Goal: Task Accomplishment & Management: Complete application form

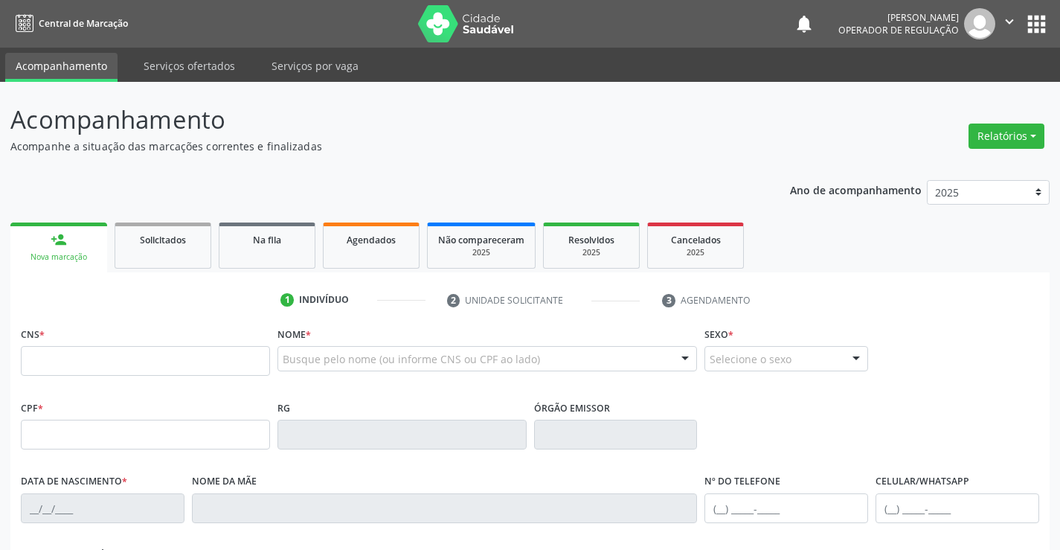
click at [79, 364] on input "text" at bounding box center [145, 361] width 249 height 30
type input "708 0058 9078 5923"
type input "006676"
type input "[DATE]"
type input "[PHONE_NUMBER]"
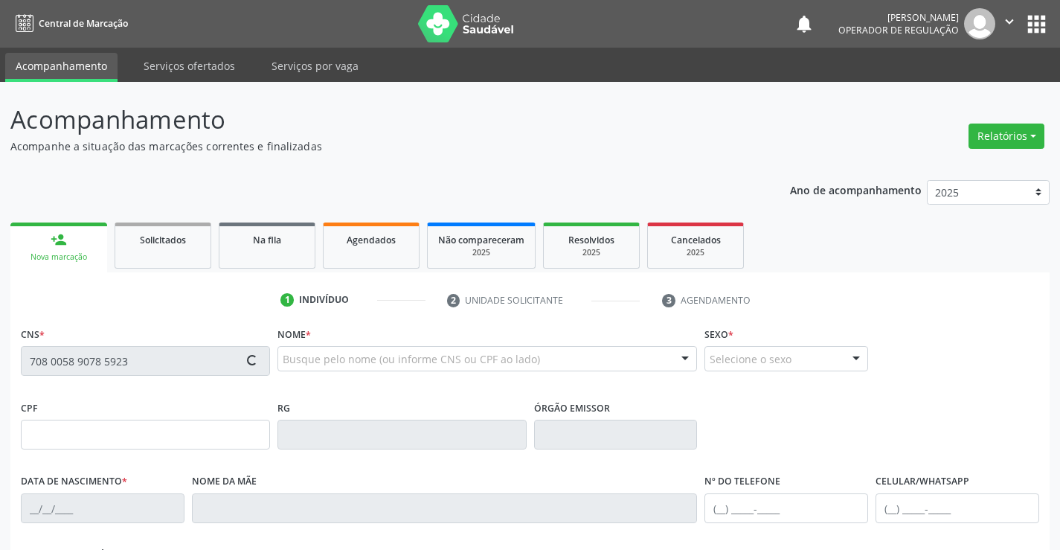
type input "045.734.715-53"
type input "S/N"
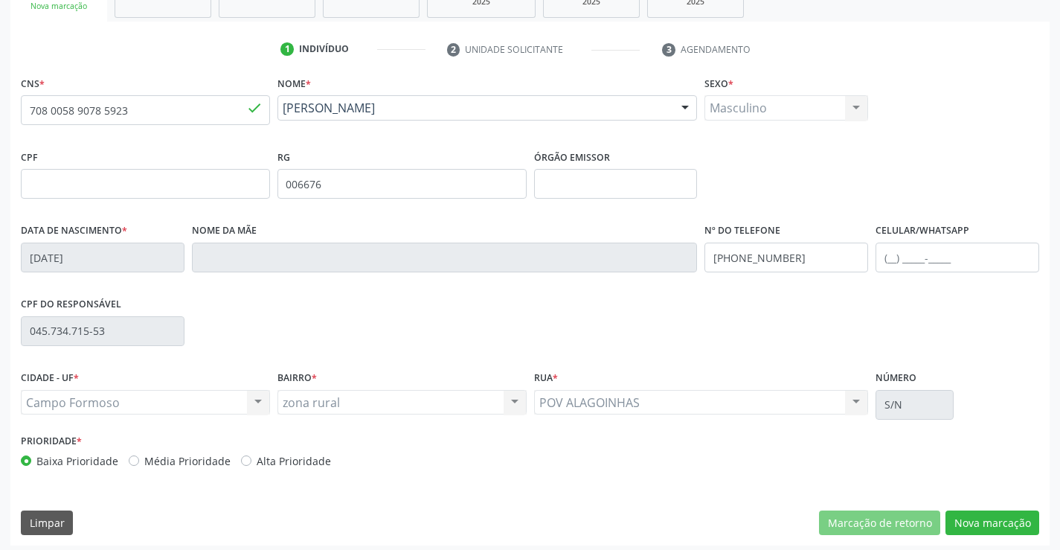
scroll to position [257, 0]
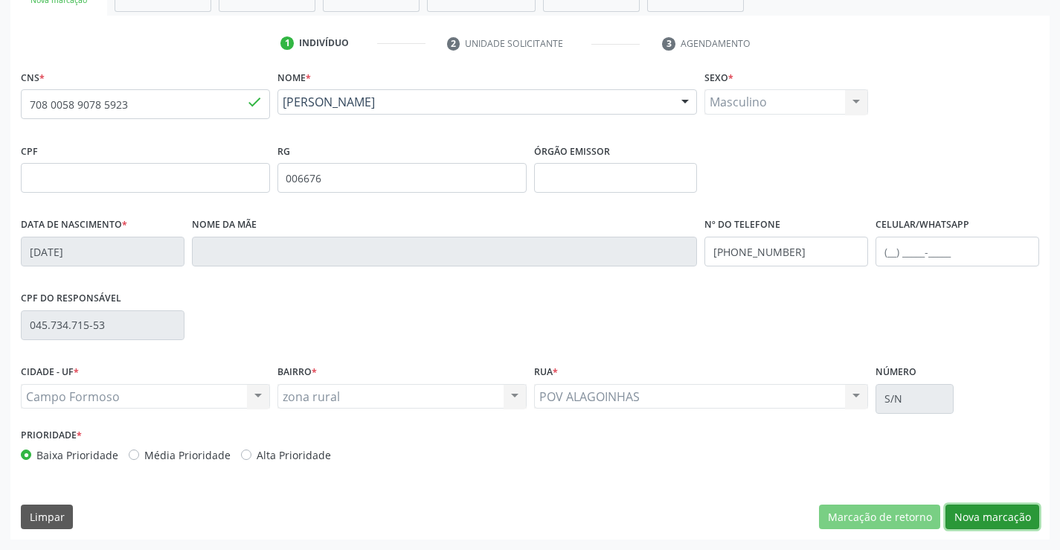
click at [992, 515] on button "Nova marcação" at bounding box center [993, 516] width 94 height 25
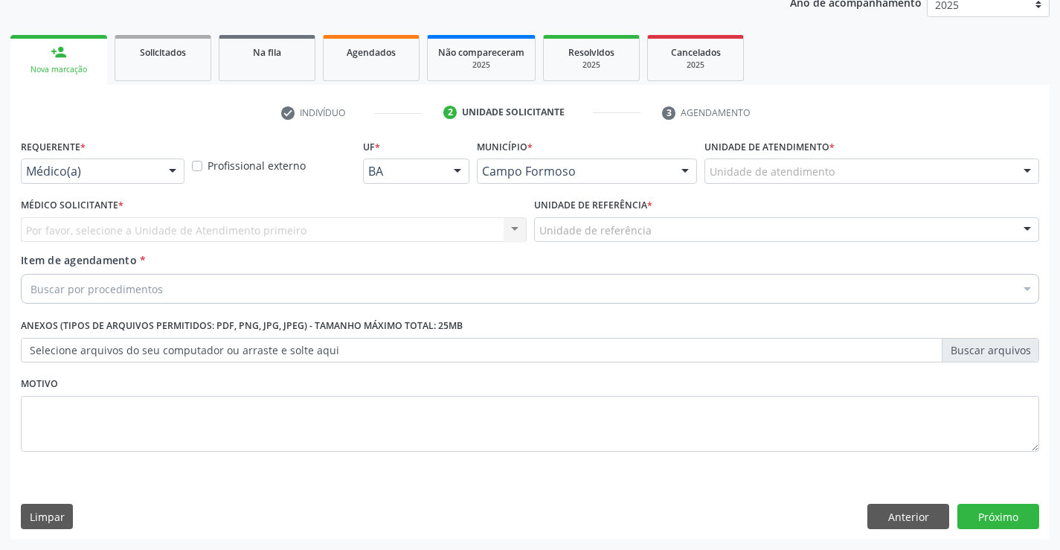
scroll to position [187, 0]
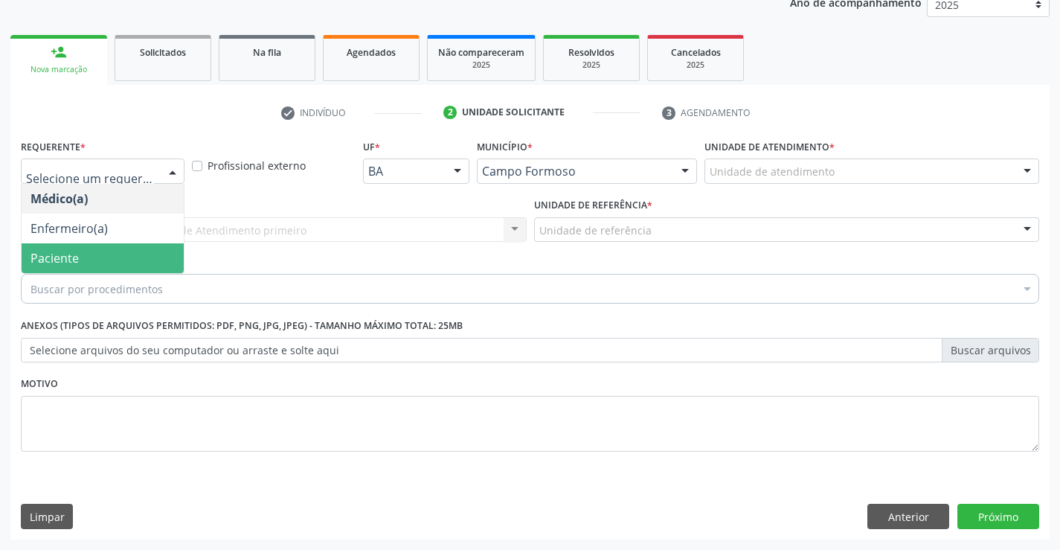
click at [75, 251] on span "Paciente" at bounding box center [55, 258] width 48 height 16
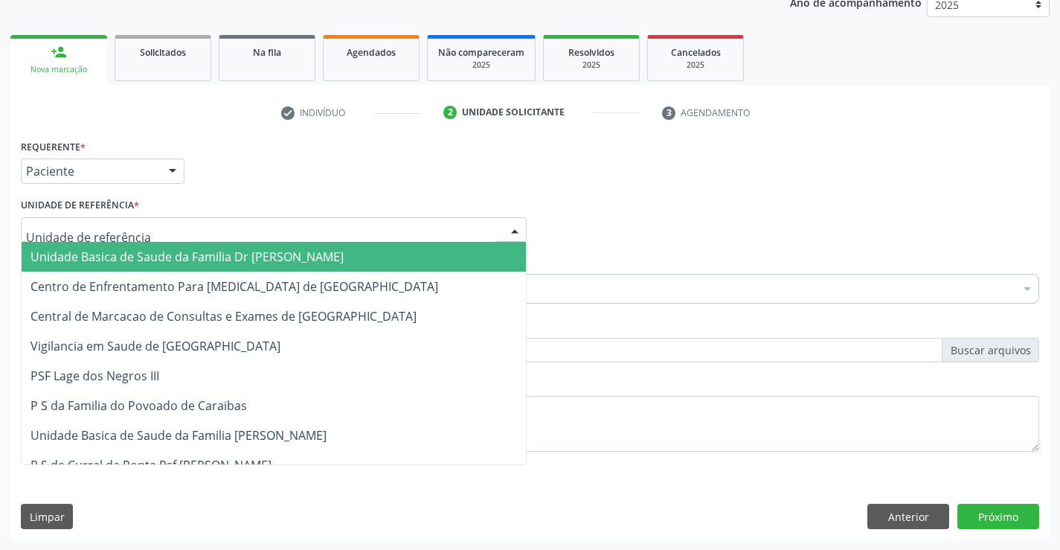
click at [119, 254] on span "Unidade Basica de Saude da Familia Dr [PERSON_NAME]" at bounding box center [187, 256] width 313 height 16
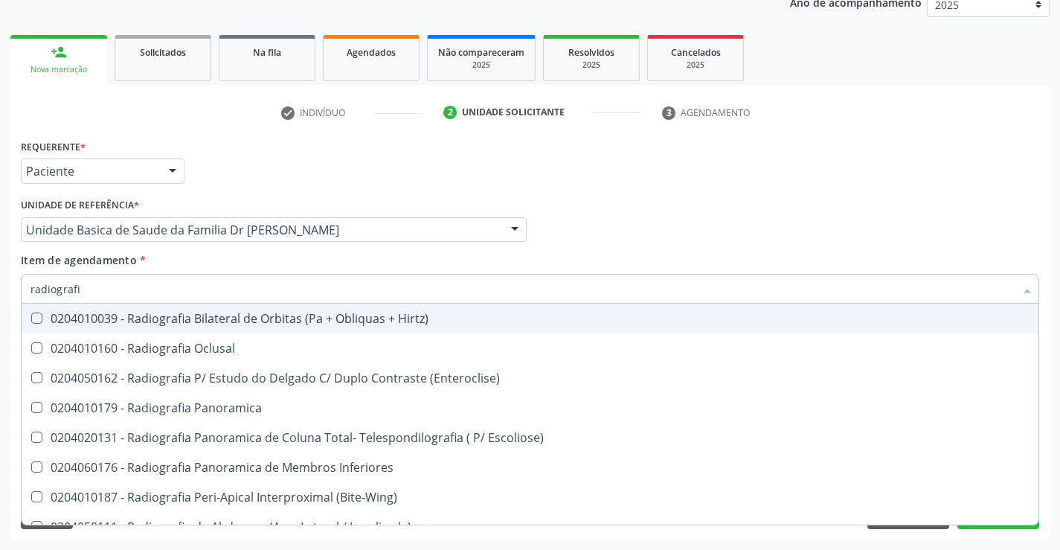
type input "radiografia"
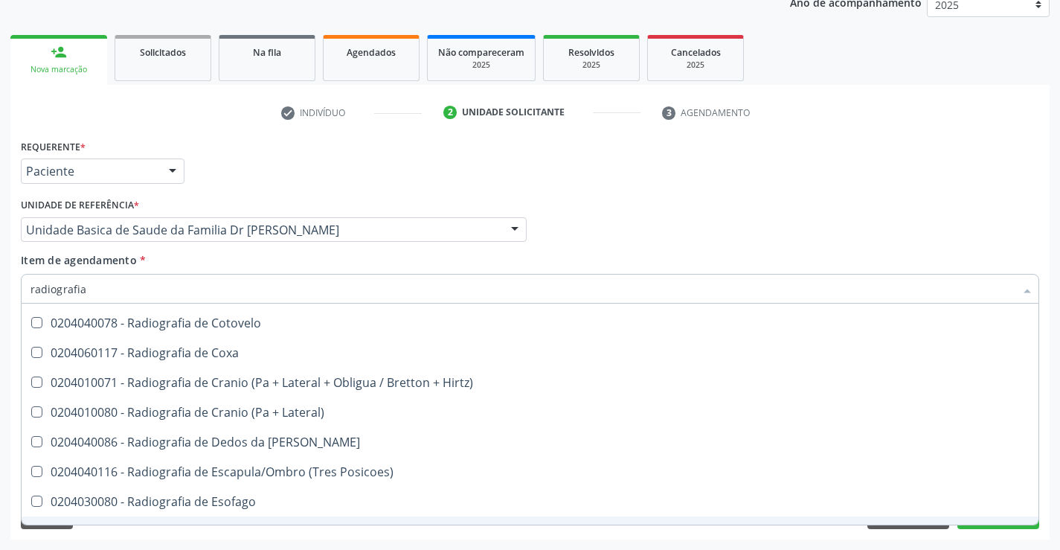
scroll to position [1041, 0]
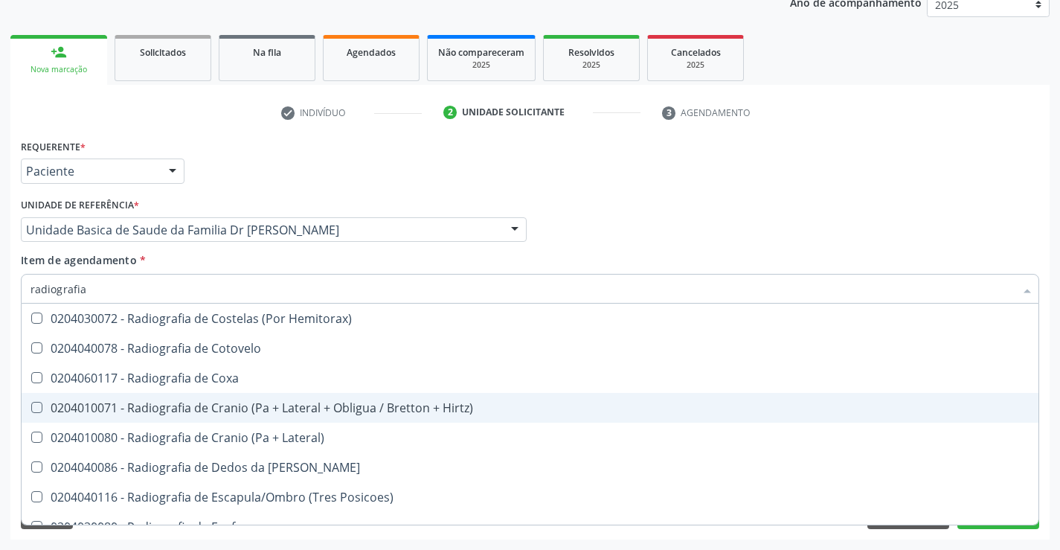
click at [288, 408] on div "0204010071 - Radiografia de Cranio (Pa + Lateral + Obligua / Bretton + Hirtz)" at bounding box center [530, 408] width 999 height 12
checkbox Hirtz\) "true"
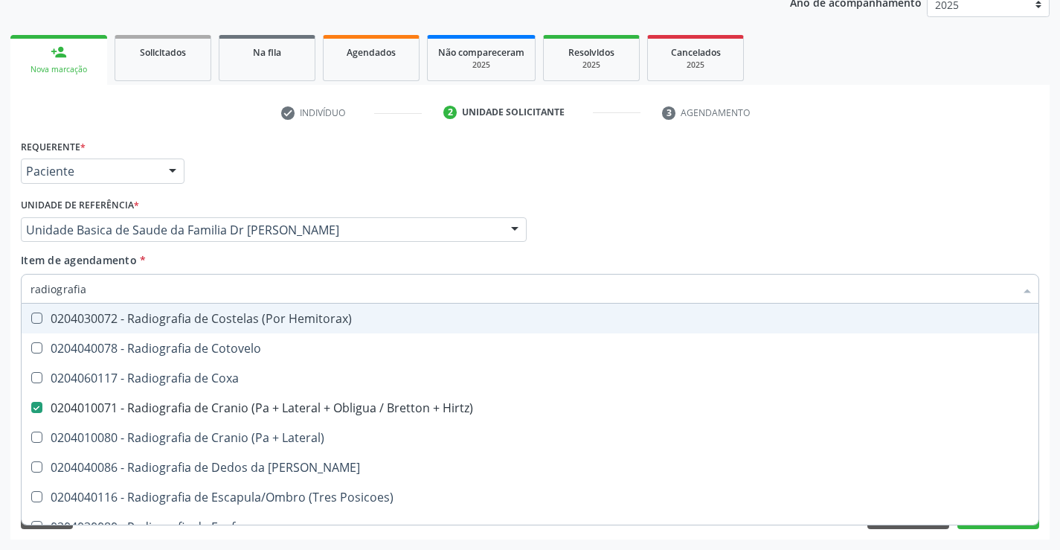
type input "radiografia"
click at [988, 225] on div "Médico Solicitante Por favor, selecione a Unidade de Atendimento primeiro Nenhu…" at bounding box center [530, 223] width 1026 height 58
checkbox Oclusal "true"
checkbox Hirtz\) "false"
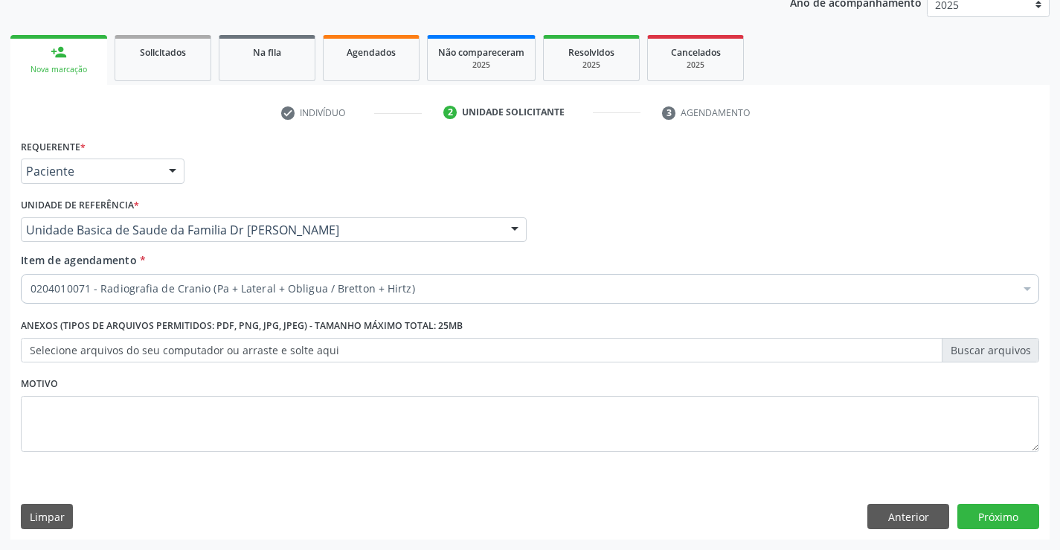
scroll to position [0, 0]
click at [992, 511] on button "Próximo" at bounding box center [998, 516] width 82 height 25
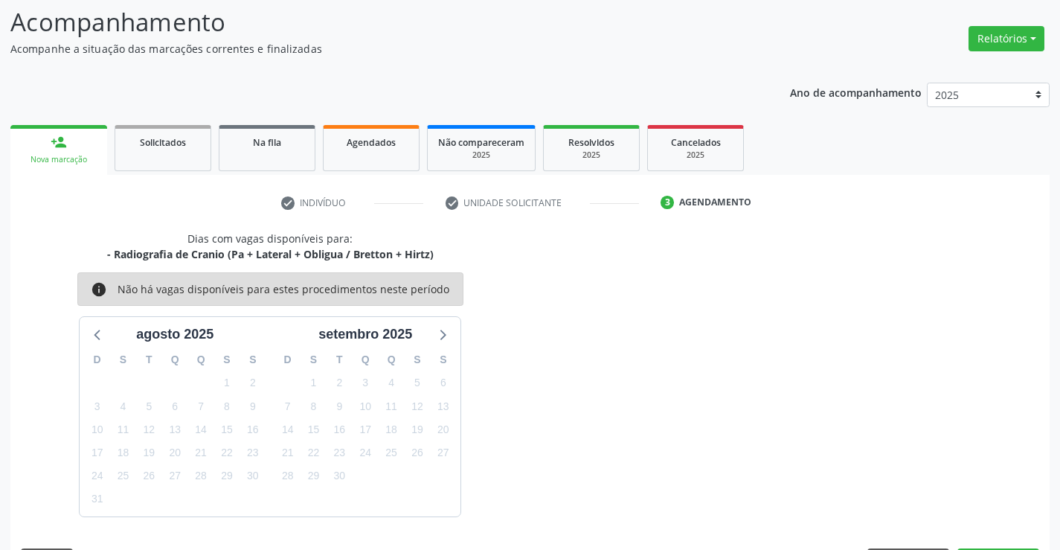
scroll to position [141, 0]
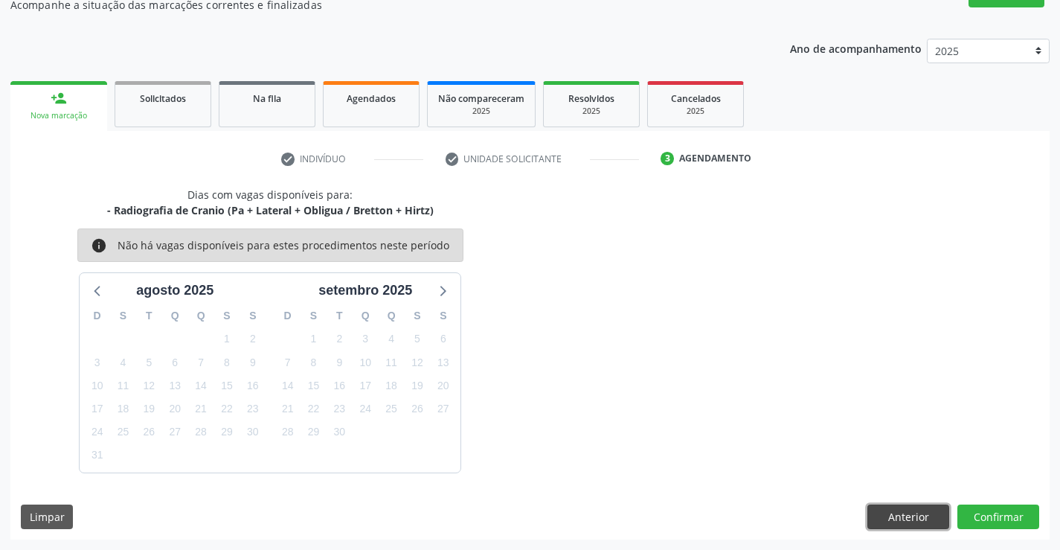
click at [900, 510] on button "Anterior" at bounding box center [908, 516] width 82 height 25
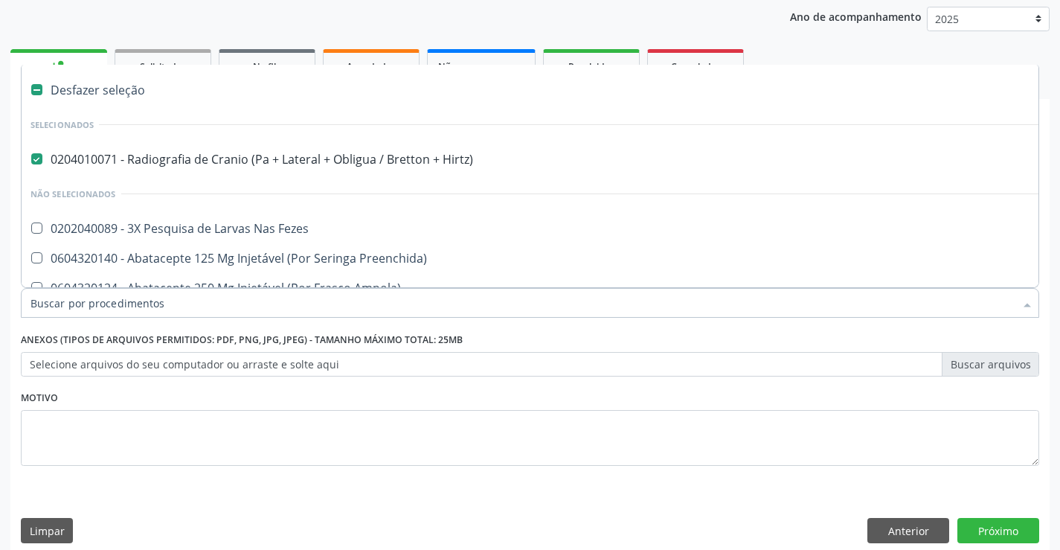
scroll to position [187, 0]
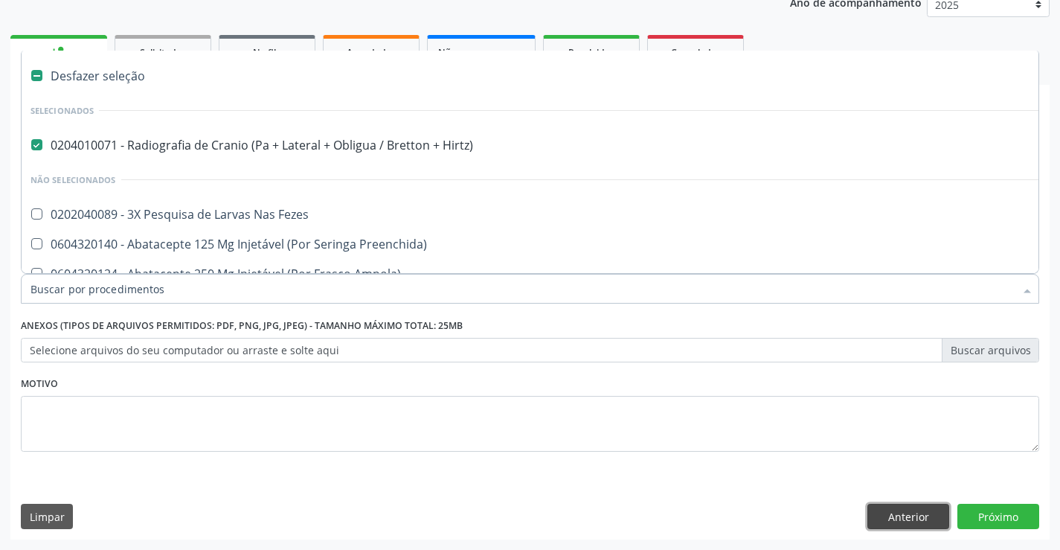
click at [915, 516] on button "Anterior" at bounding box center [908, 516] width 82 height 25
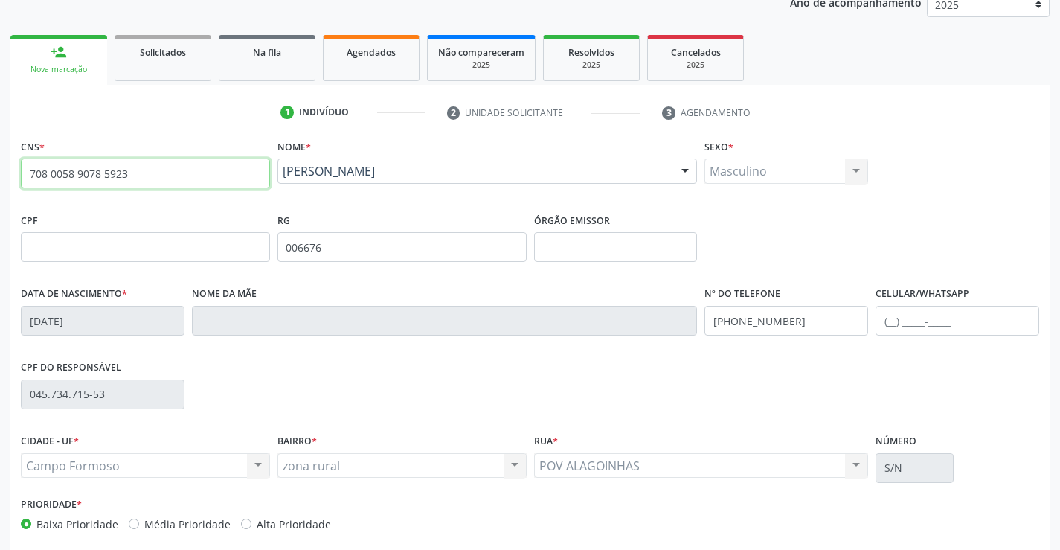
drag, startPoint x: 21, startPoint y: 169, endPoint x: 195, endPoint y: 181, distance: 174.5
click at [190, 184] on input "708 0058 9078 5923" at bounding box center [145, 173] width 249 height 30
